Goal: Register for event/course

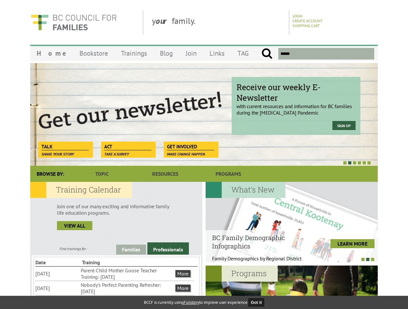
click at [204, 160] on div at bounding box center [196, 162] width 347 height 6
click at [204, 114] on div "Receive our weekly E-Newsletter with current resources and information for BC f…" at bounding box center [203, 114] width 347 height 103
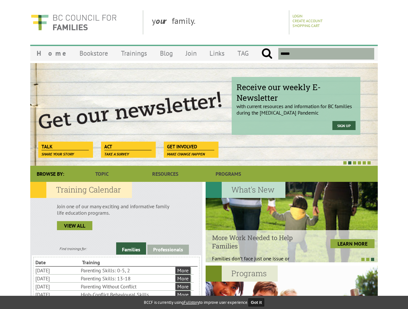
click at [197, 162] on div at bounding box center [196, 162] width 347 height 6
click at [131, 249] on link "Families" at bounding box center [131, 248] width 30 height 12
click at [168, 248] on link "Professionals" at bounding box center [168, 249] width 42 height 10
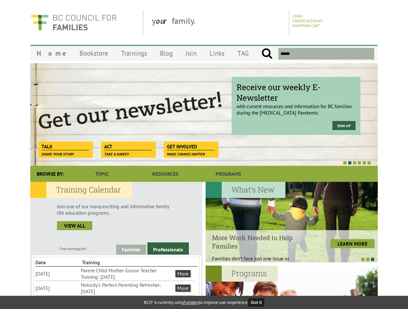
click at [115, 288] on li "Nobody's Perfect Parenting Refresher: [DATE]" at bounding box center [127, 288] width 93 height 14
click at [291, 222] on div at bounding box center [292, 222] width 172 height 80
click at [288, 259] on div at bounding box center [288, 259] width 172 height 6
click at [291, 287] on div at bounding box center [292, 305] width 172 height 80
click at [258, 302] on button "Got it" at bounding box center [256, 302] width 16 height 8
